Goal: Transaction & Acquisition: Purchase product/service

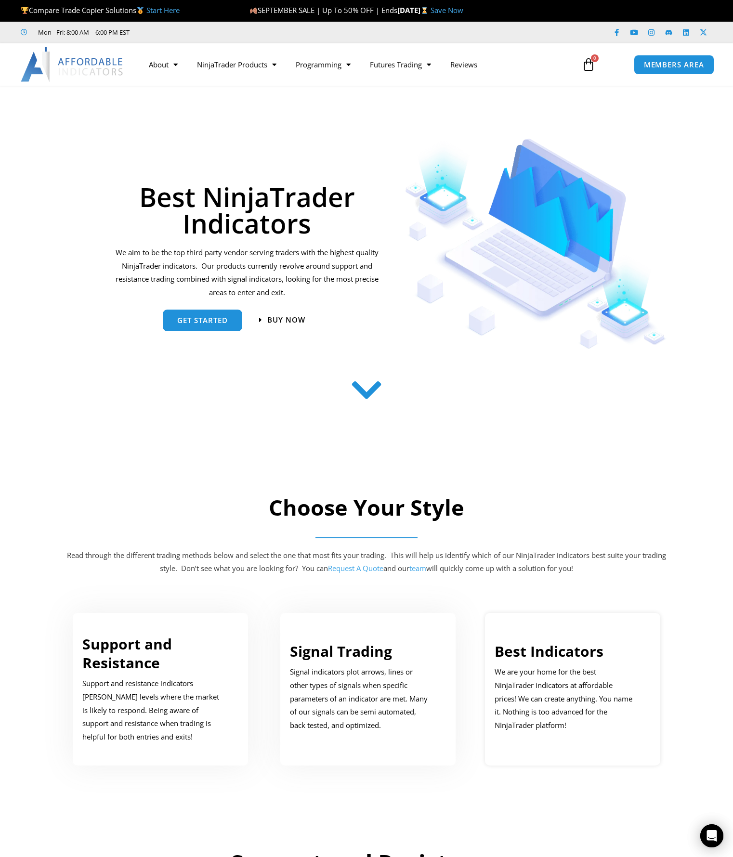
click at [563, 676] on p "We are your home for the best NinjaTrader indicators at affordable prices! We c…" at bounding box center [566, 698] width 142 height 67
click at [148, 688] on p "Support and resistance indicators mark price levels where the market is likely …" at bounding box center [153, 710] width 142 height 67
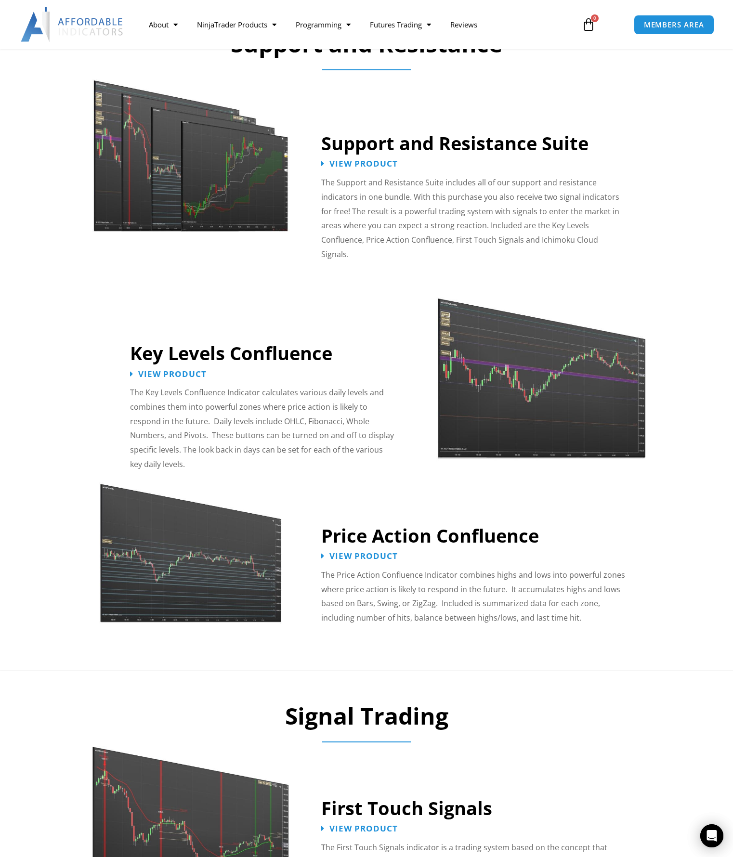
scroll to position [573, 0]
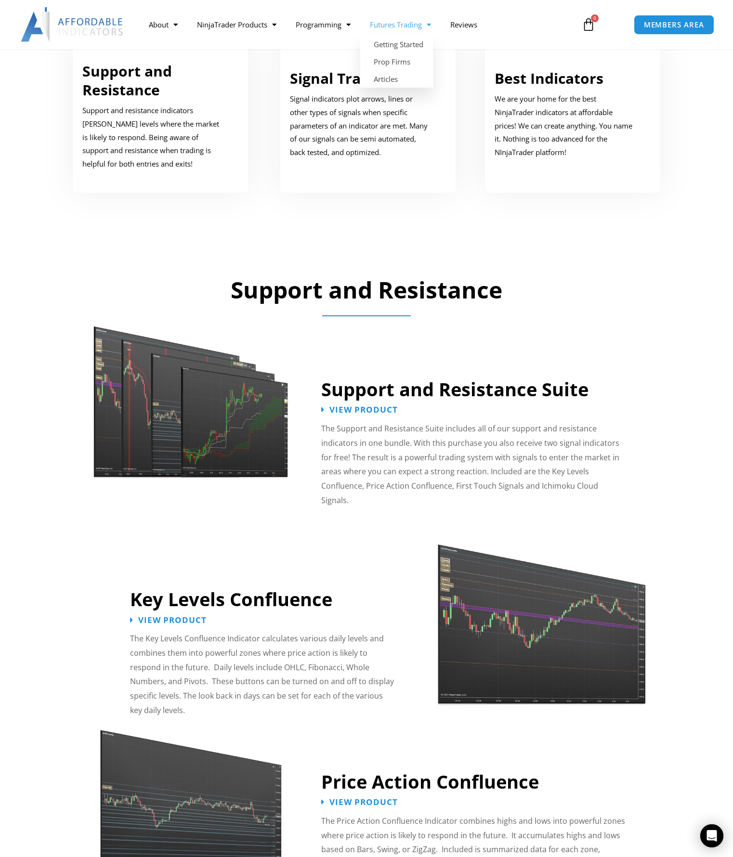
click at [435, 27] on link "Futures Trading" at bounding box center [400, 24] width 80 height 22
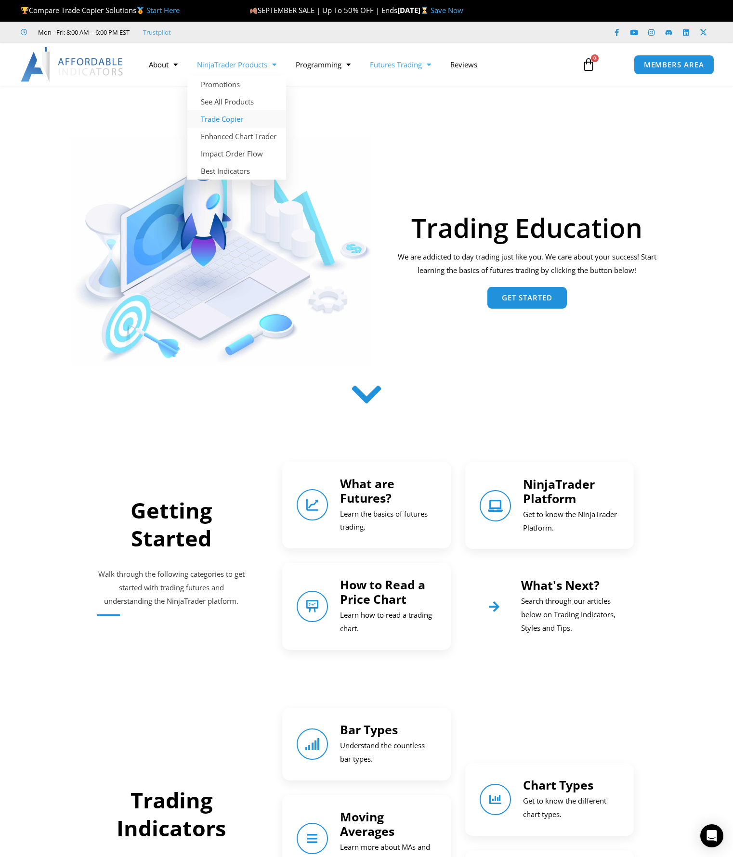
click at [227, 121] on link "Trade Copier" at bounding box center [236, 118] width 99 height 17
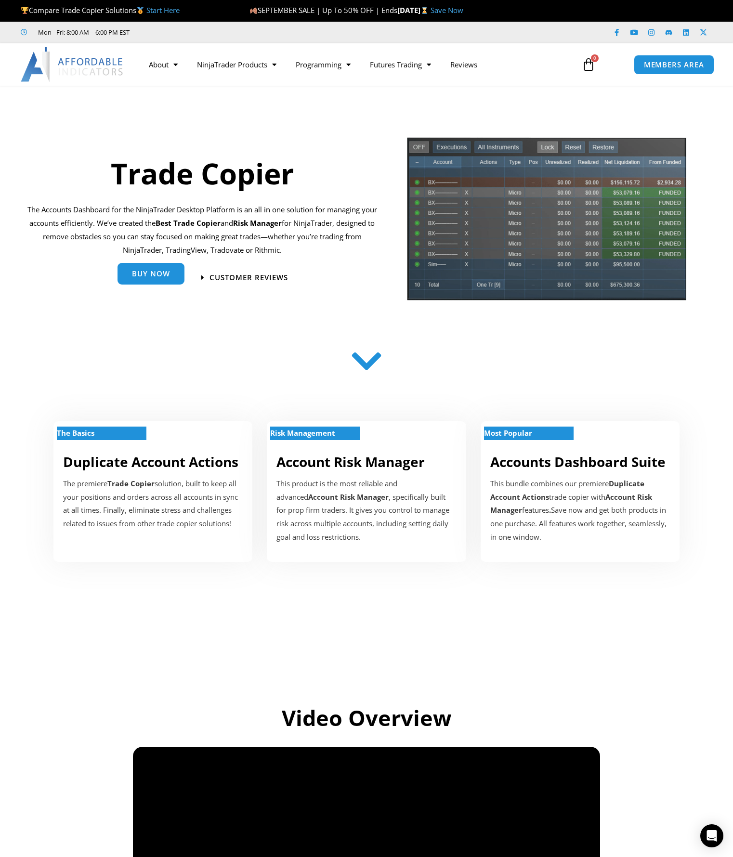
click at [163, 283] on link "Buy Now" at bounding box center [150, 274] width 67 height 22
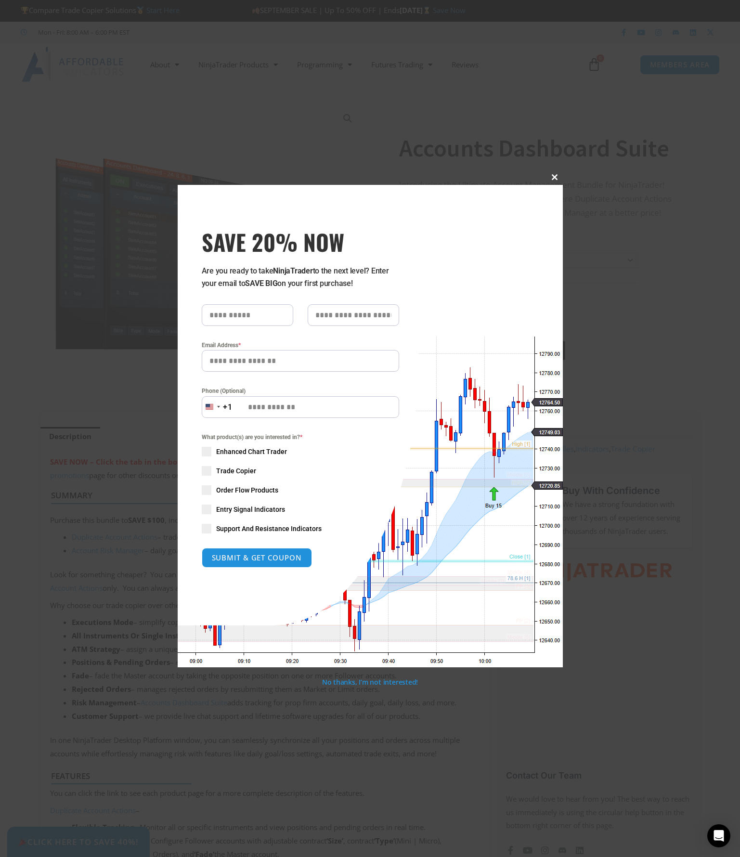
click at [557, 174] on span "SAVE 20% NOW popup" at bounding box center [555, 177] width 15 height 6
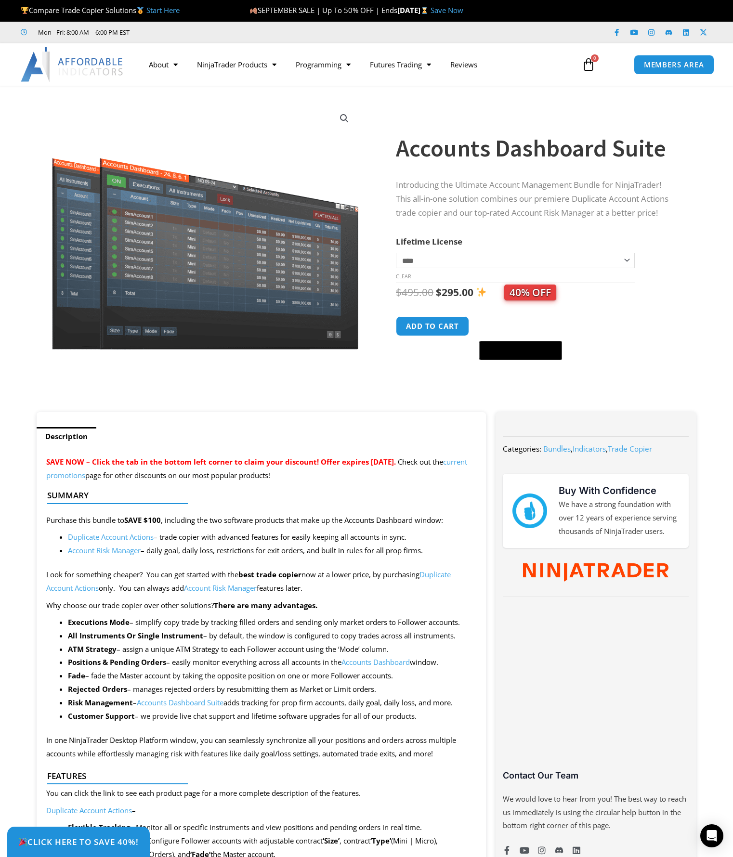
click at [428, 259] on select "**********" at bounding box center [515, 260] width 239 height 15
click at [428, 260] on select "**********" at bounding box center [515, 260] width 239 height 15
click at [448, 325] on button "Add to cart" at bounding box center [432, 326] width 77 height 21
click at [435, 327] on button "Add to cart" at bounding box center [432, 326] width 77 height 21
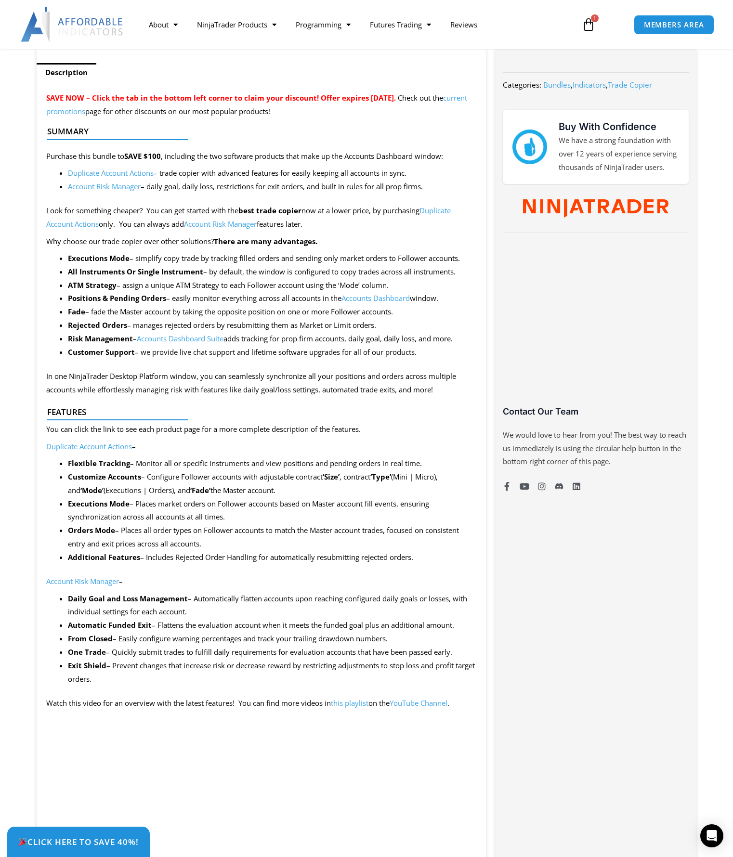
scroll to position [482, 0]
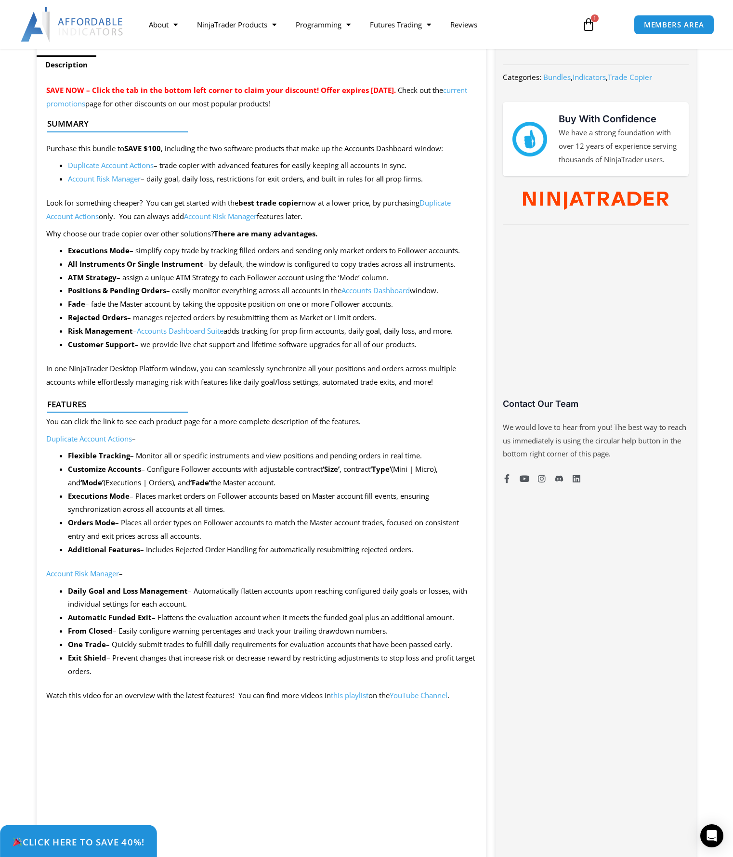
click at [107, 844] on span "Click Here to save 40%!" at bounding box center [78, 841] width 132 height 9
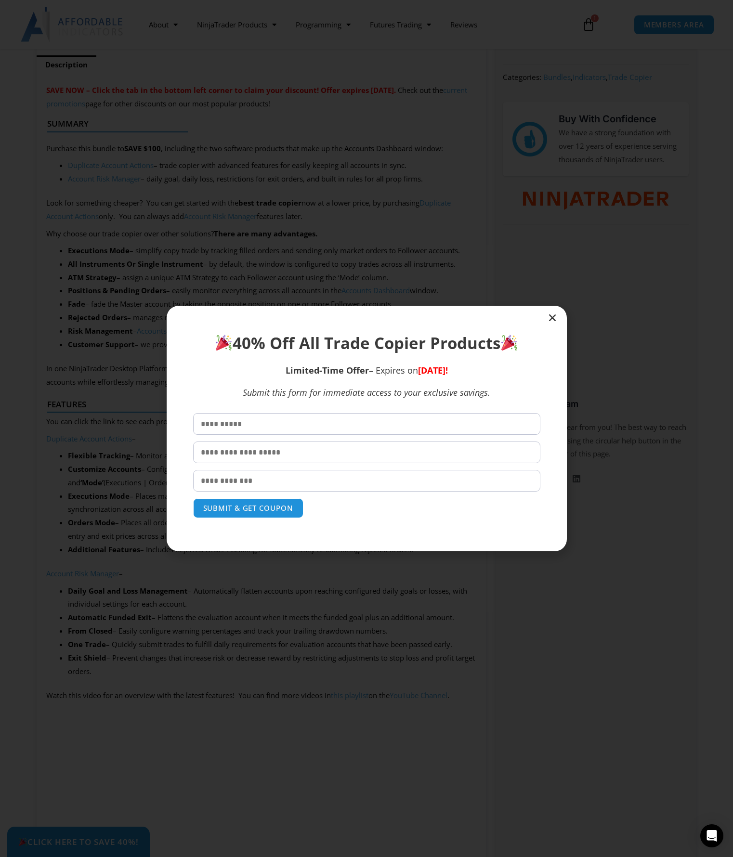
click at [548, 317] on icon "Close" at bounding box center [553, 318] width 10 height 10
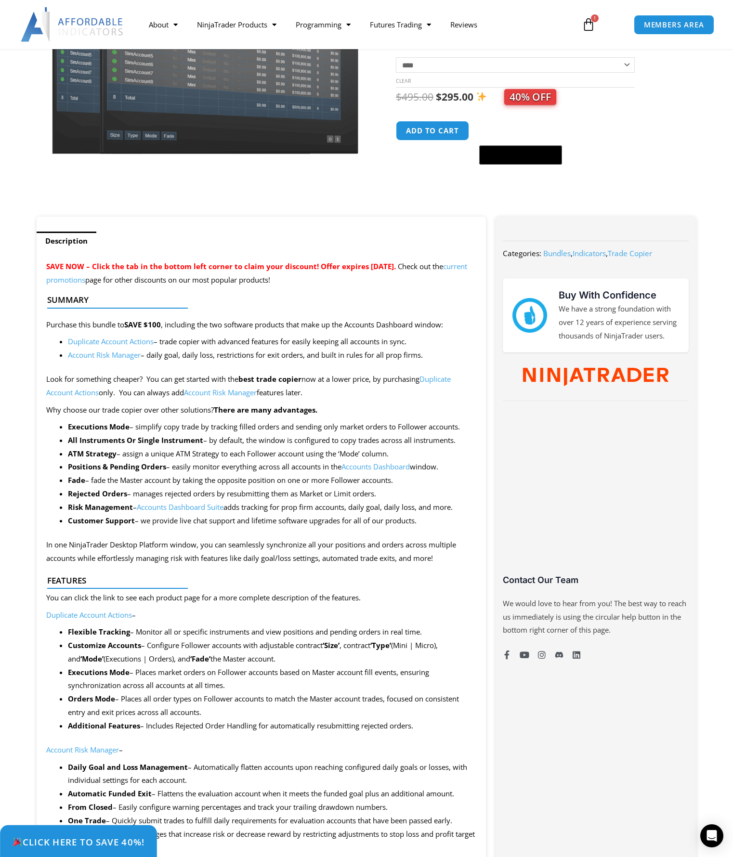
scroll to position [241, 0]
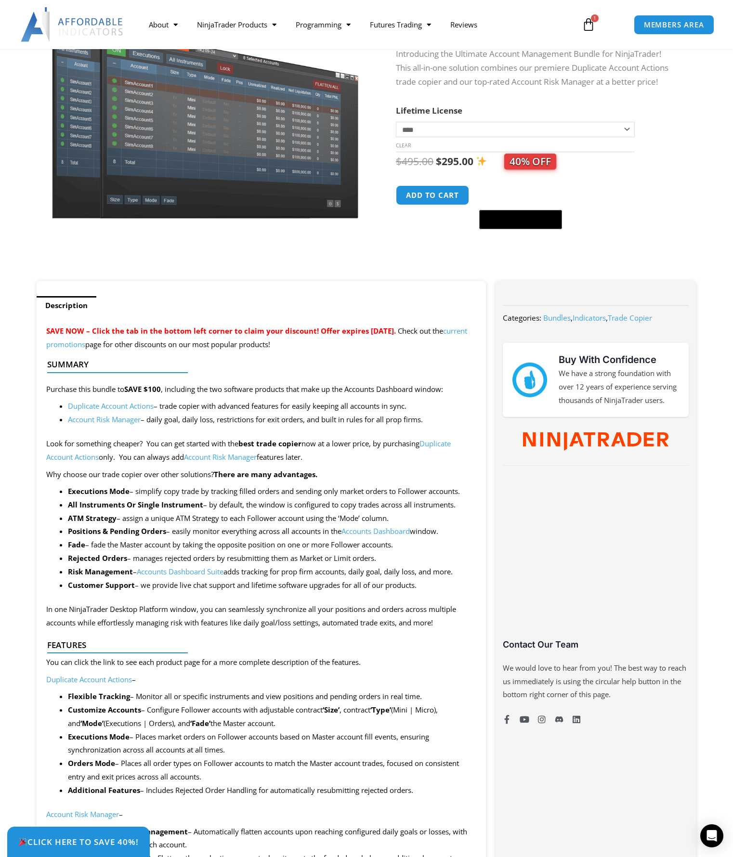
click at [588, 23] on icon at bounding box center [588, 24] width 13 height 13
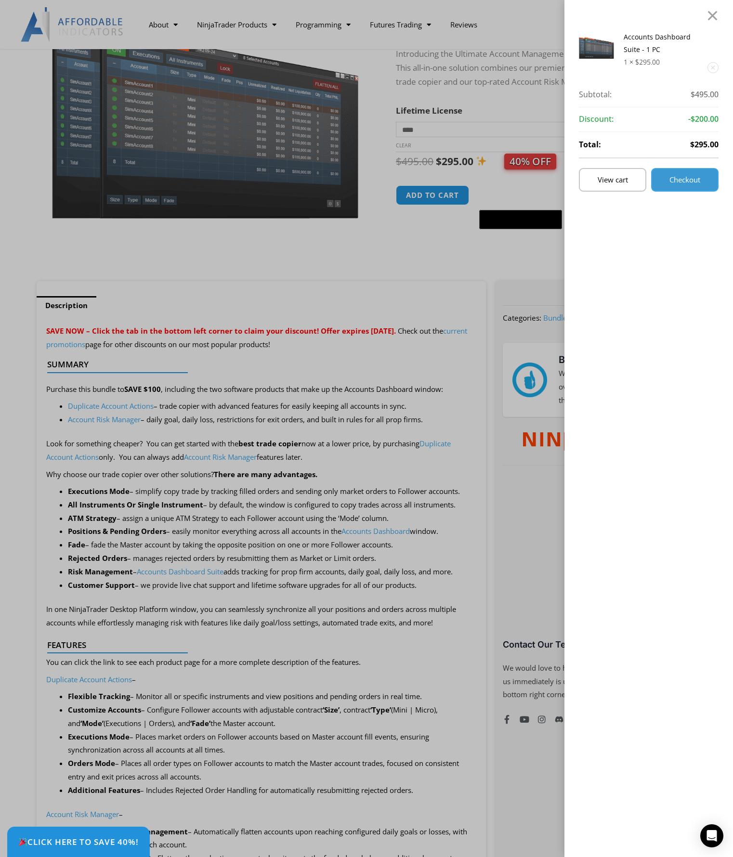
click at [682, 185] on link "Checkout" at bounding box center [684, 180] width 67 height 24
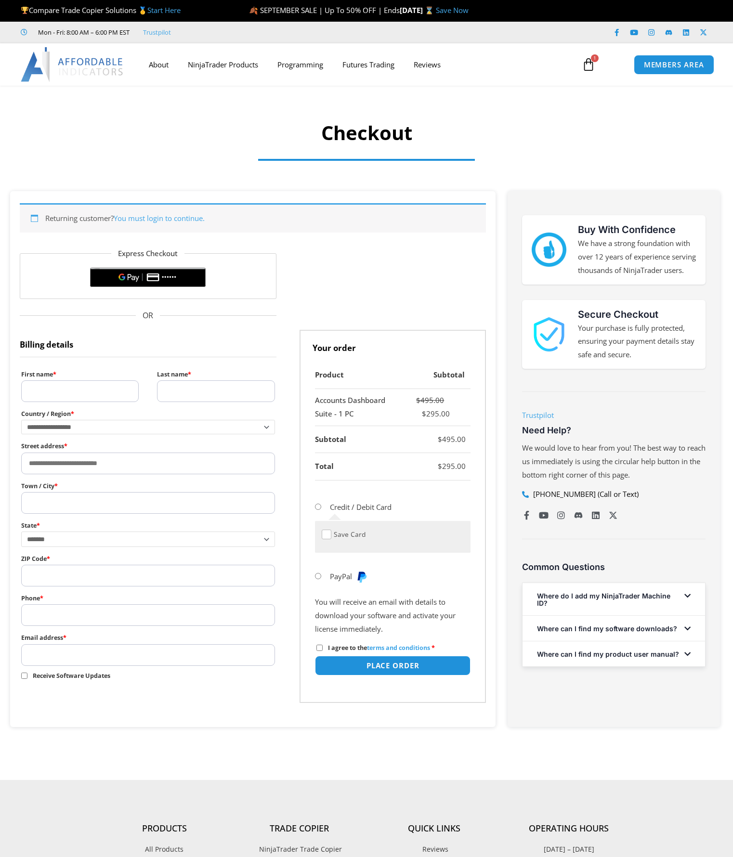
select select "**"
